Goal: Information Seeking & Learning: Learn about a topic

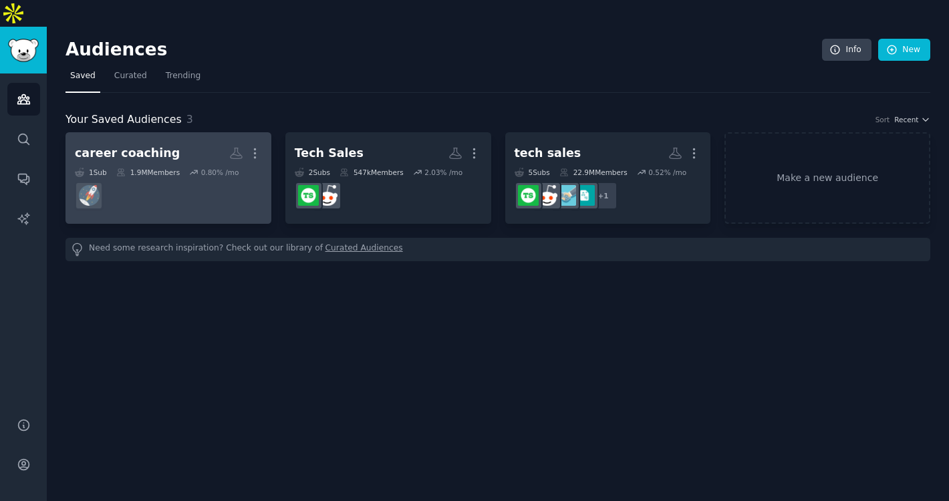
click at [172, 142] on div "career coaching More 1 Sub 1.9M Members 0.80 % /mo" at bounding box center [168, 178] width 187 height 73
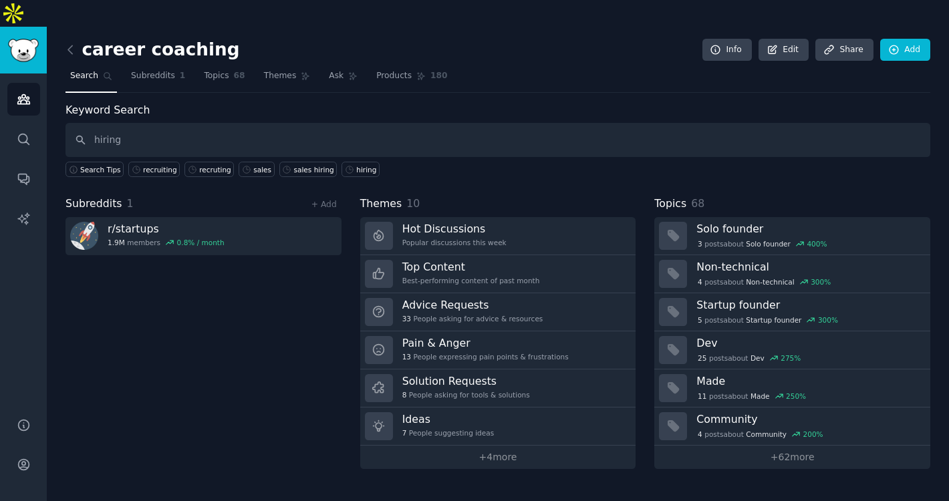
type input "hiring"
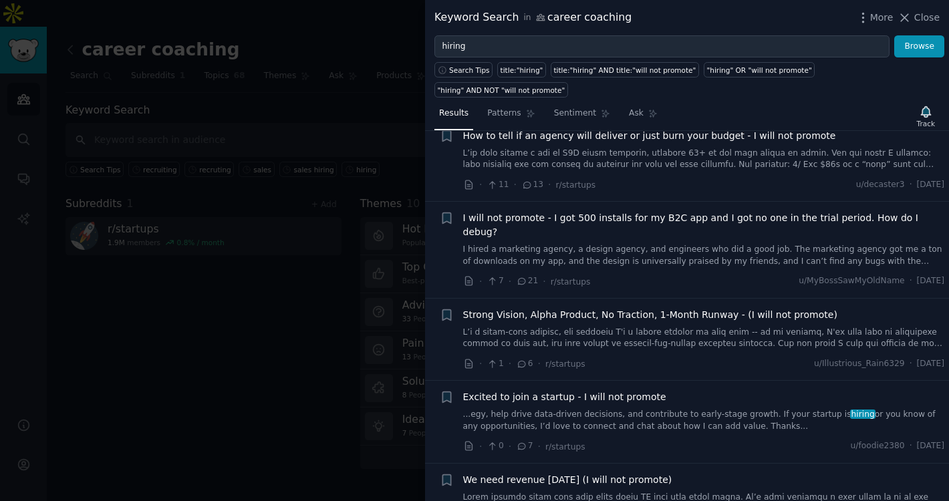
scroll to position [88, 0]
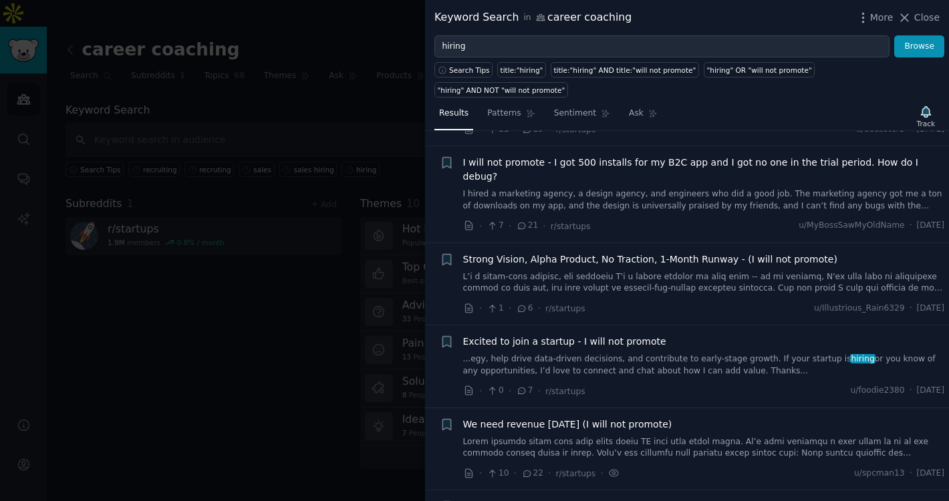
click at [670, 353] on link "...egy, help drive data-driven decisions, and contribute to early-stage growth.…" at bounding box center [704, 364] width 482 height 23
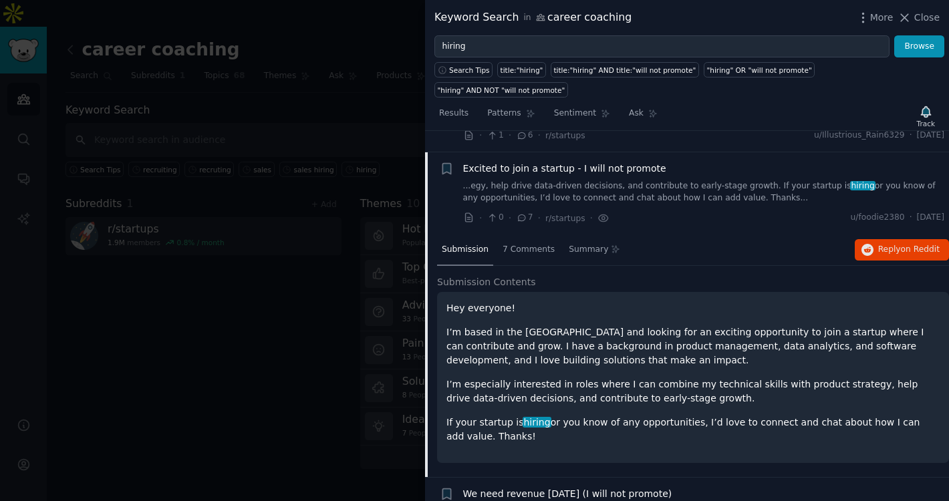
scroll to position [269, 0]
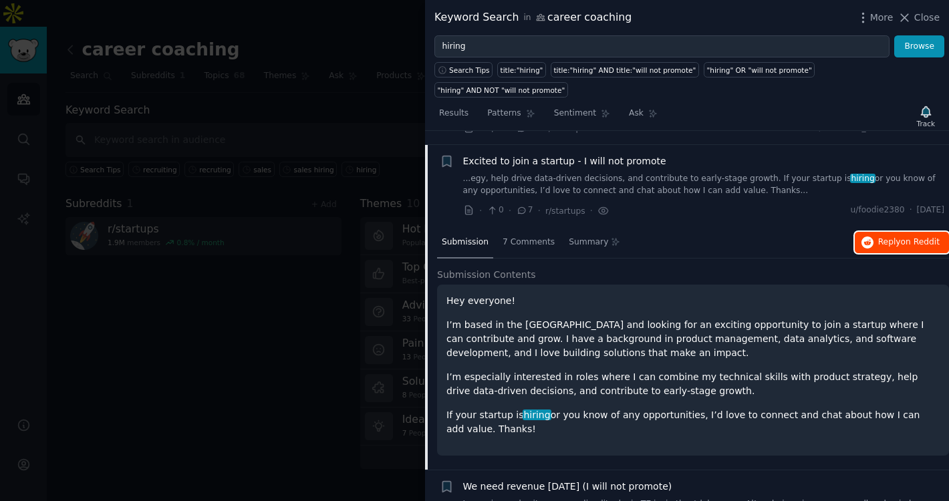
click at [881, 237] on span "Reply on Reddit" at bounding box center [908, 243] width 61 height 12
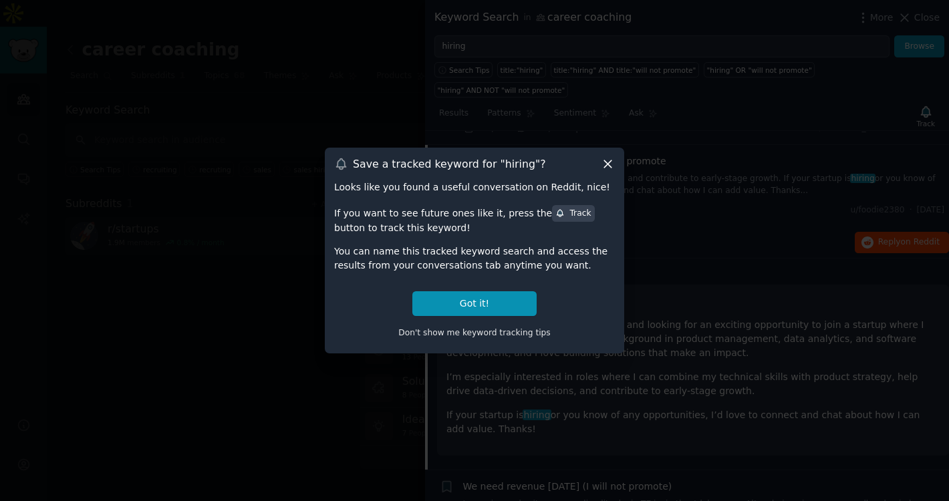
click at [603, 162] on icon at bounding box center [608, 164] width 14 height 14
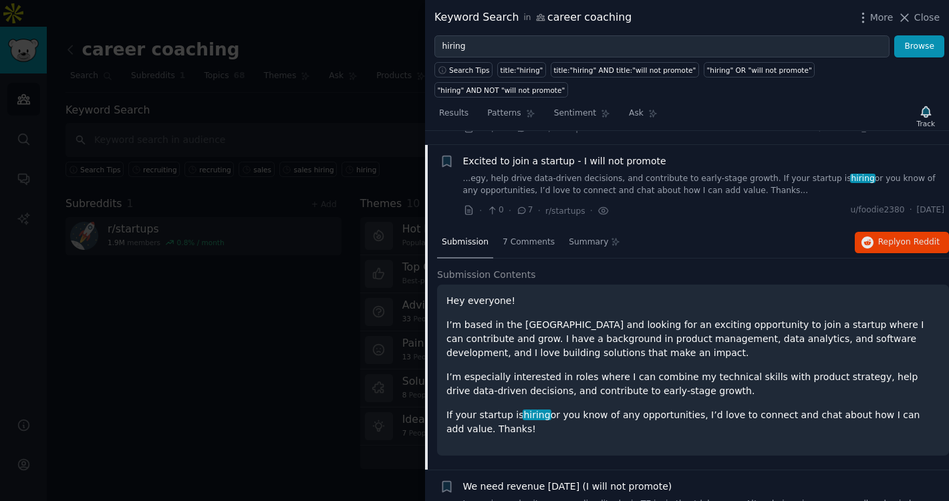
click at [296, 128] on div at bounding box center [474, 250] width 949 height 501
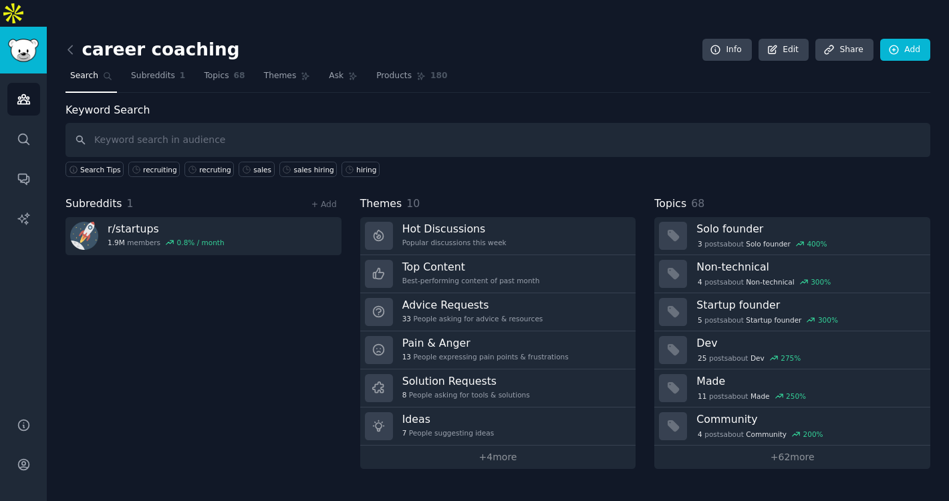
click at [71, 39] on link at bounding box center [73, 49] width 17 height 21
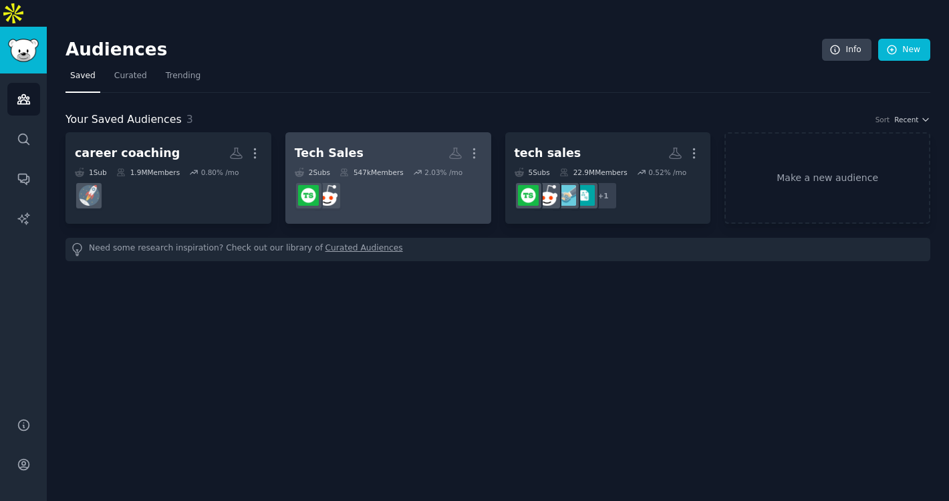
click at [374, 142] on h2 "Tech Sales More" at bounding box center [388, 153] width 187 height 23
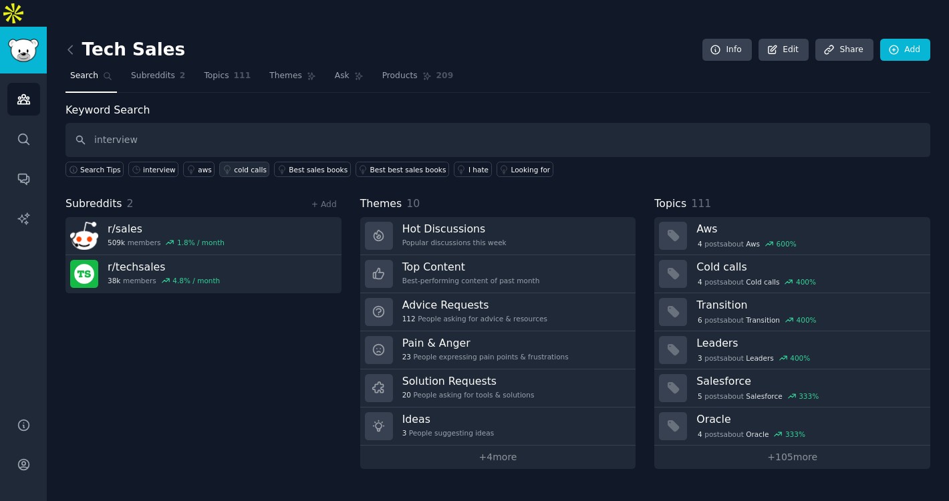
type input "interview"
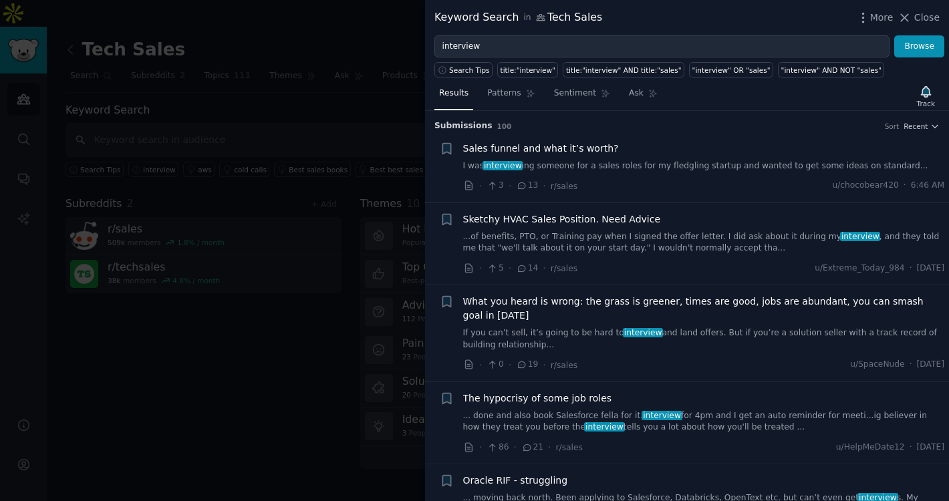
click at [616, 170] on link "I was interview ing someone for a sales roles for my fledgling startup and want…" at bounding box center [704, 166] width 482 height 12
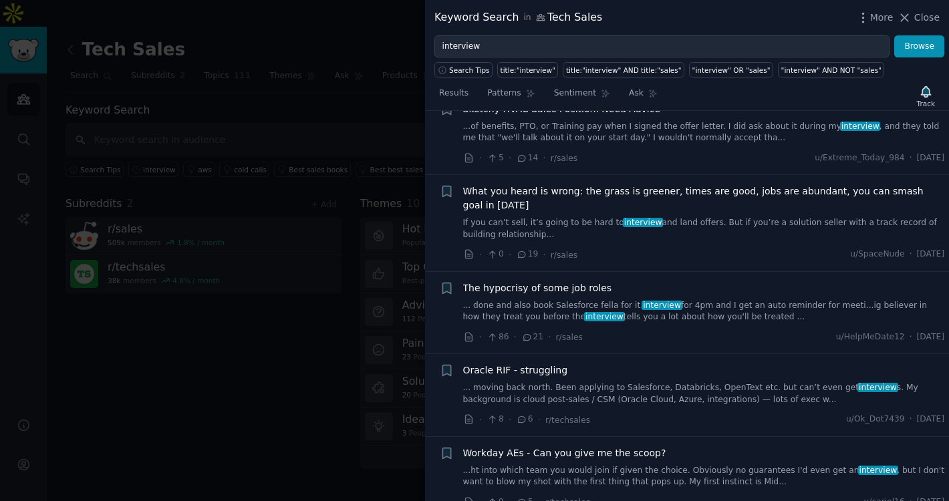
scroll to position [353, 0]
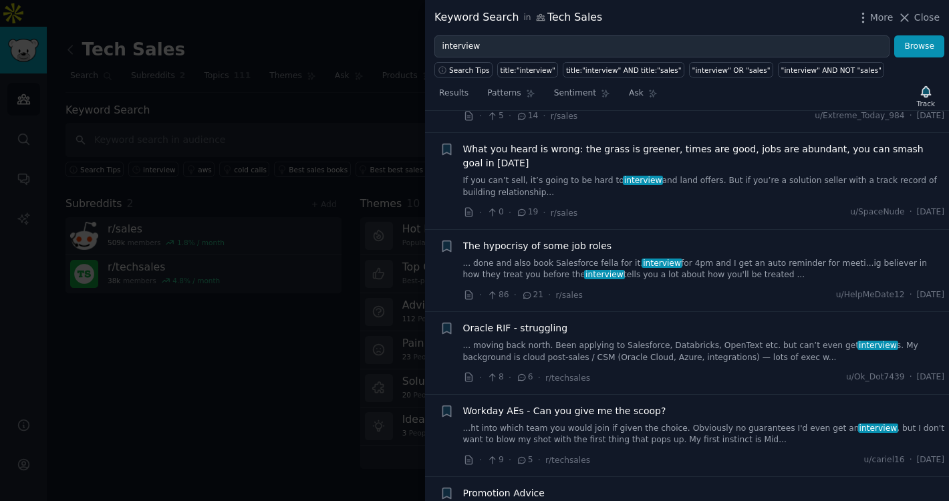
click at [659, 349] on link "... moving back north. Been applying to Salesforce, Databricks, OpenText etc. b…" at bounding box center [704, 351] width 482 height 23
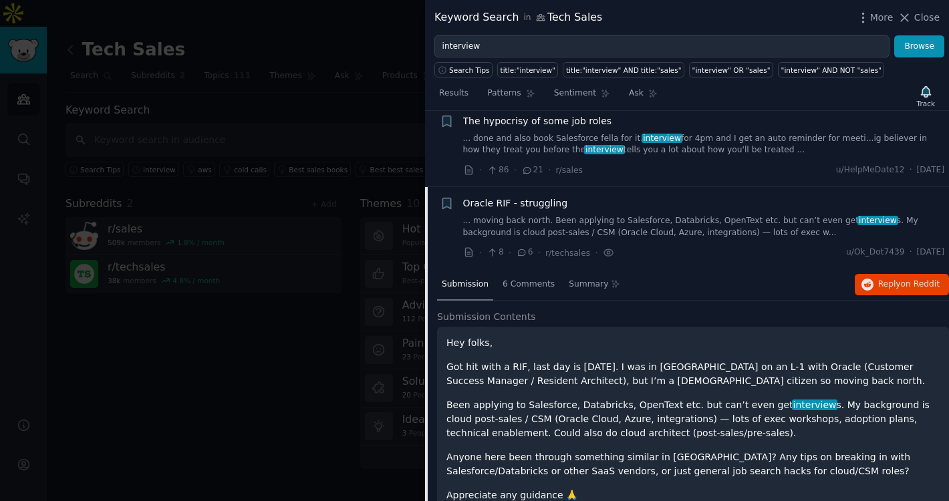
scroll to position [353, 0]
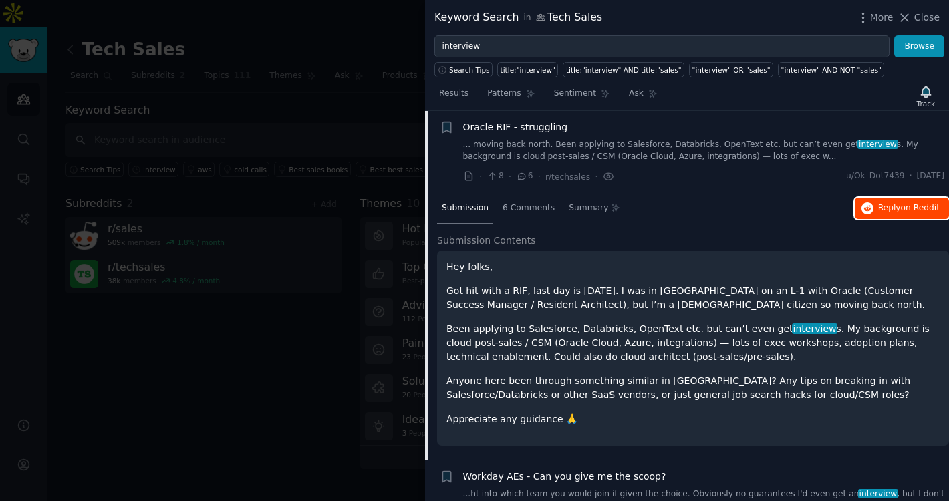
click at [873, 211] on button "Reply on Reddit" at bounding box center [902, 208] width 94 height 21
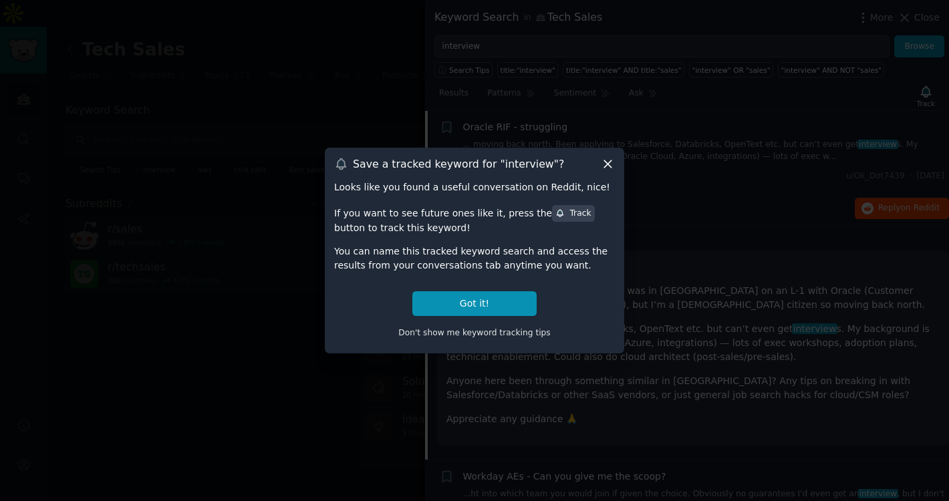
click at [603, 165] on icon at bounding box center [608, 164] width 14 height 14
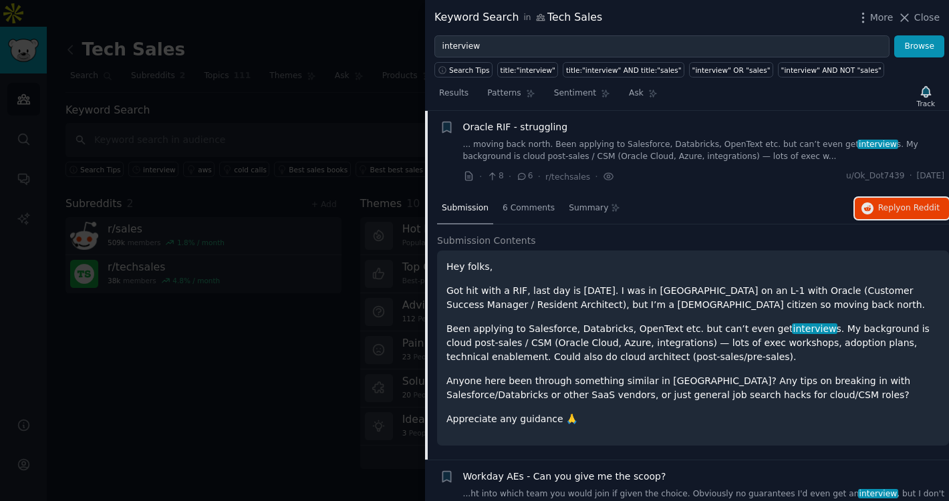
scroll to position [524, 0]
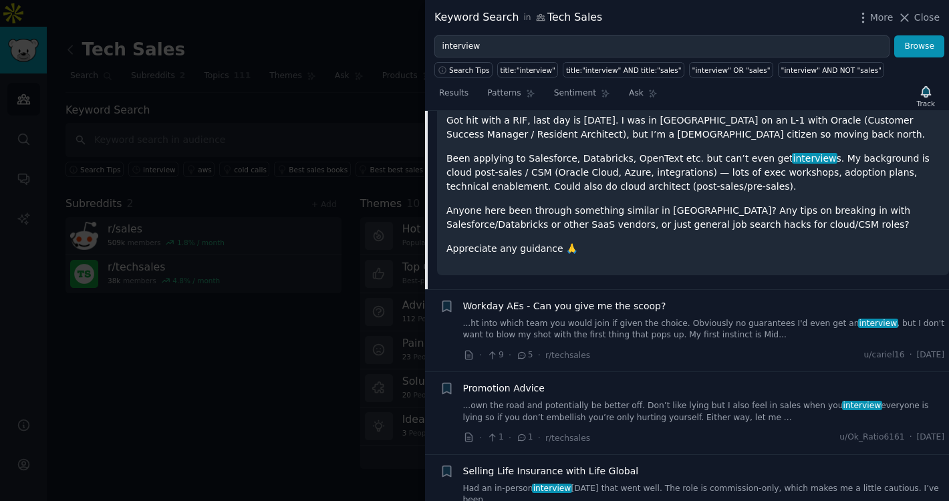
click at [594, 310] on span "Workday AEs - Can you give me the scoop?" at bounding box center [564, 306] width 203 height 14
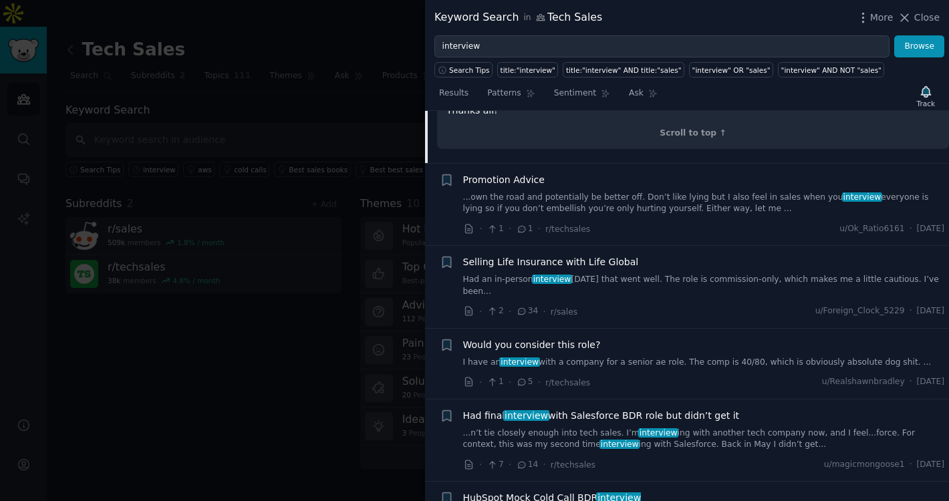
scroll to position [843, 0]
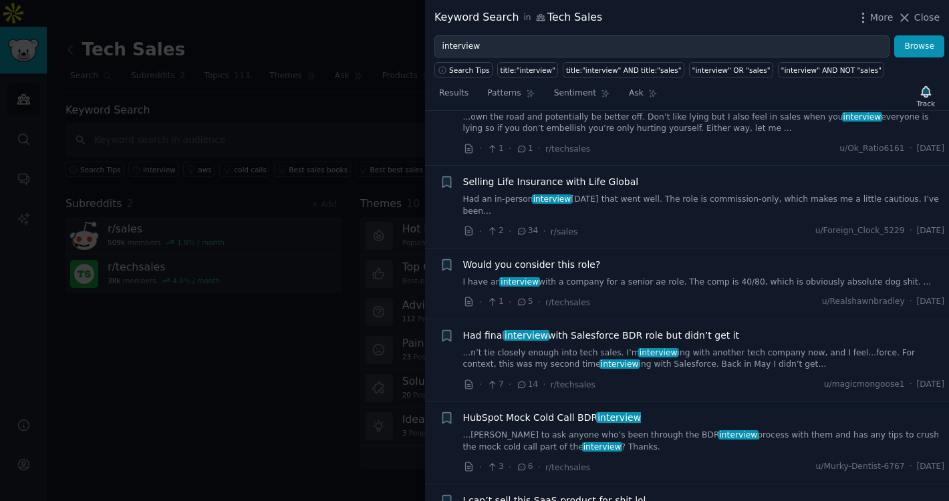
click at [565, 329] on span "Had final interview with Salesforce BDR role but didn’t get it" at bounding box center [601, 336] width 277 height 14
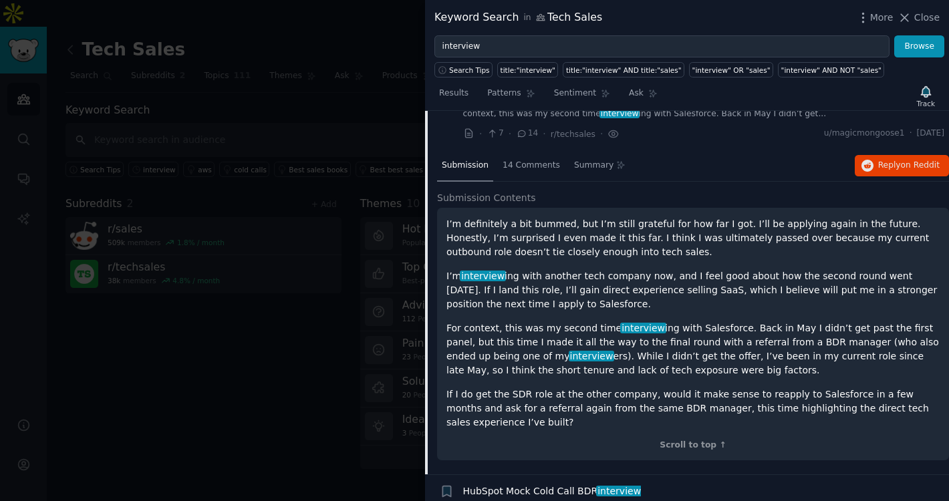
scroll to position [759, 0]
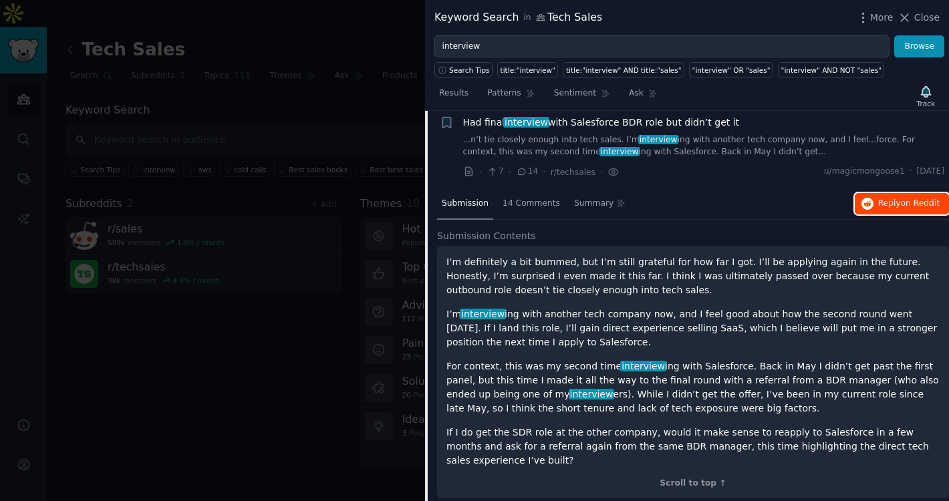
click at [901, 198] on span "on Reddit" at bounding box center [920, 202] width 39 height 9
click at [396, 224] on div at bounding box center [474, 250] width 949 height 501
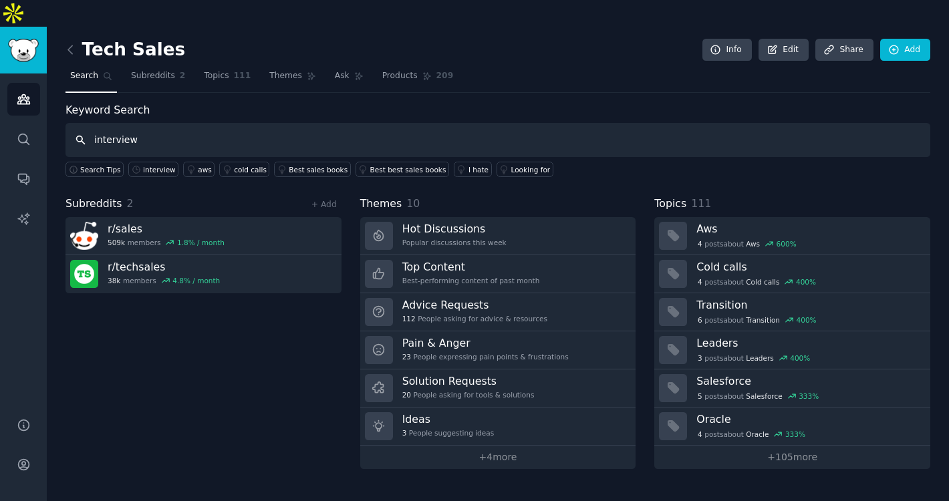
type input "interview"
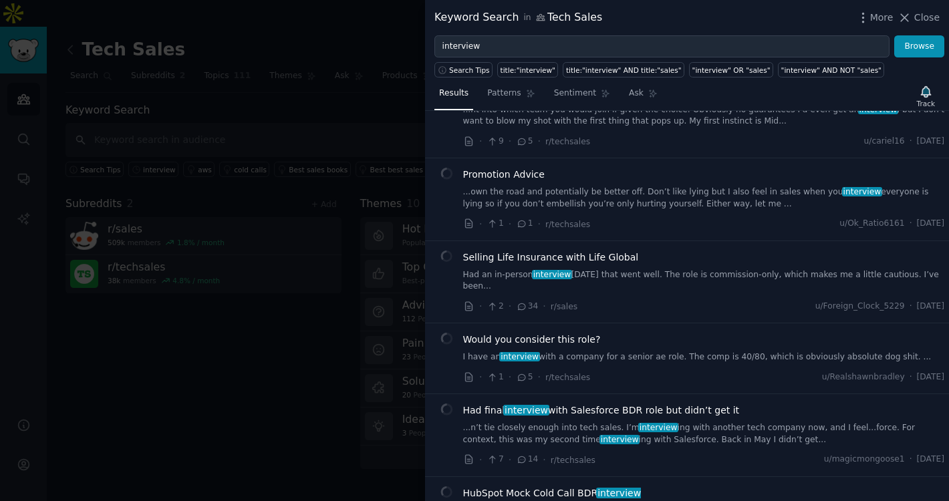
scroll to position [738, 0]
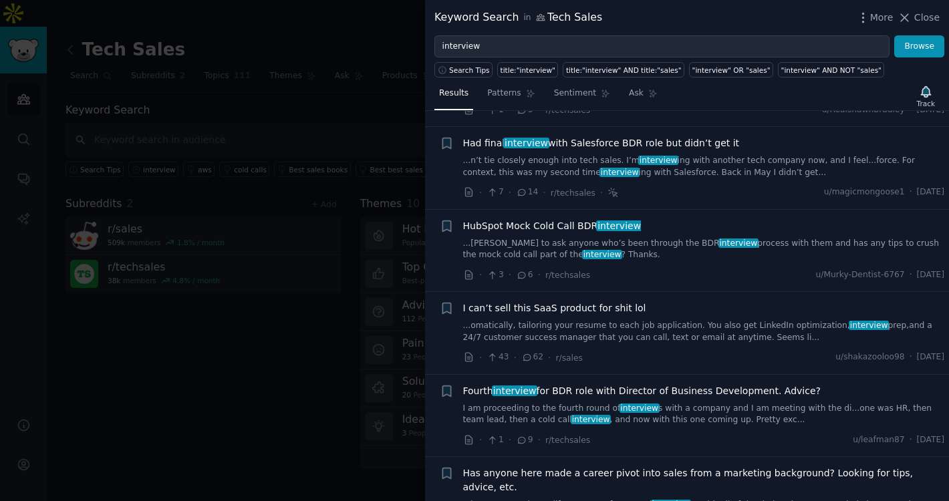
click at [567, 384] on span "Fourth interview for BDR role with Director of Business Development. Advice?" at bounding box center [641, 391] width 357 height 14
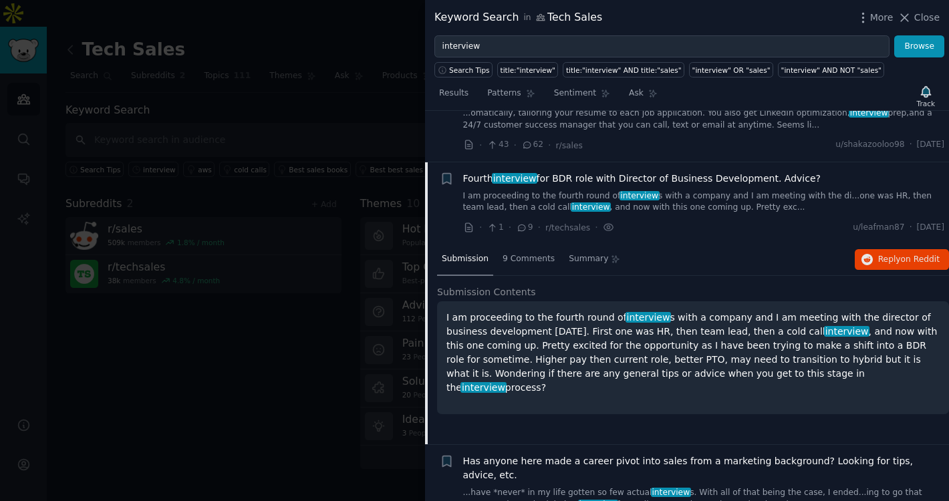
scroll to position [990, 0]
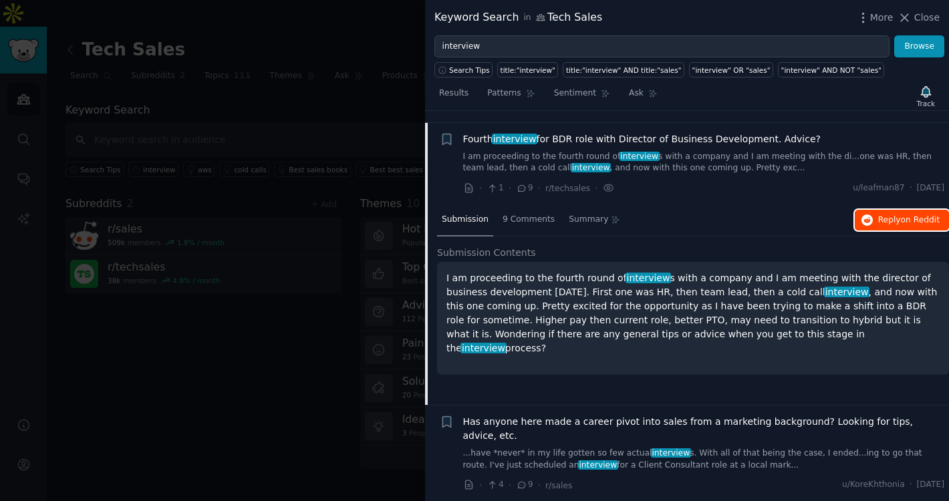
click at [869, 214] on icon "button" at bounding box center [867, 220] width 12 height 12
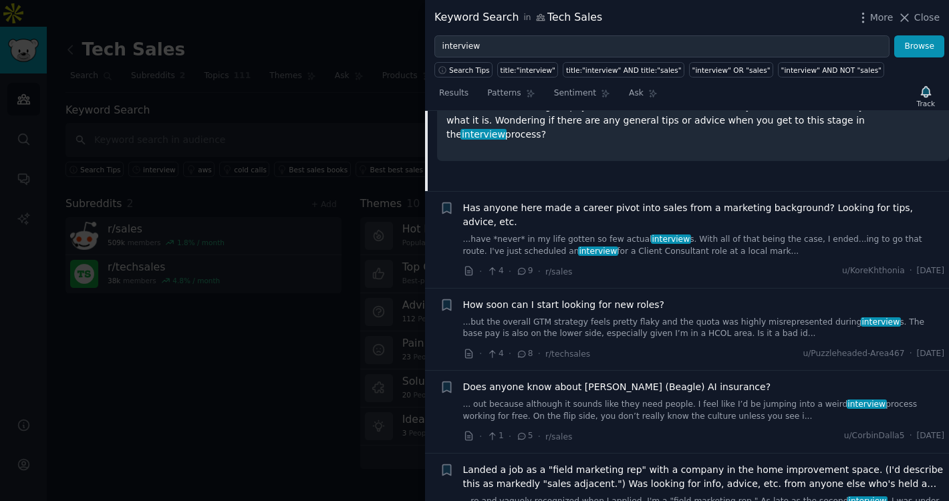
click at [601, 298] on span "How soon can I start looking for new roles?" at bounding box center [564, 305] width 202 height 14
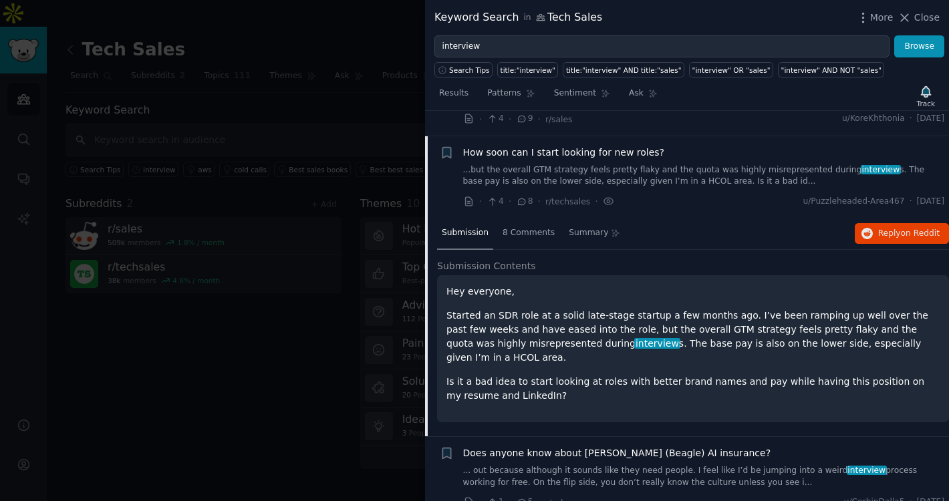
scroll to position [1155, 0]
click at [871, 224] on button "Reply on Reddit" at bounding box center [902, 234] width 94 height 21
